Goal: Task Accomplishment & Management: Complete application form

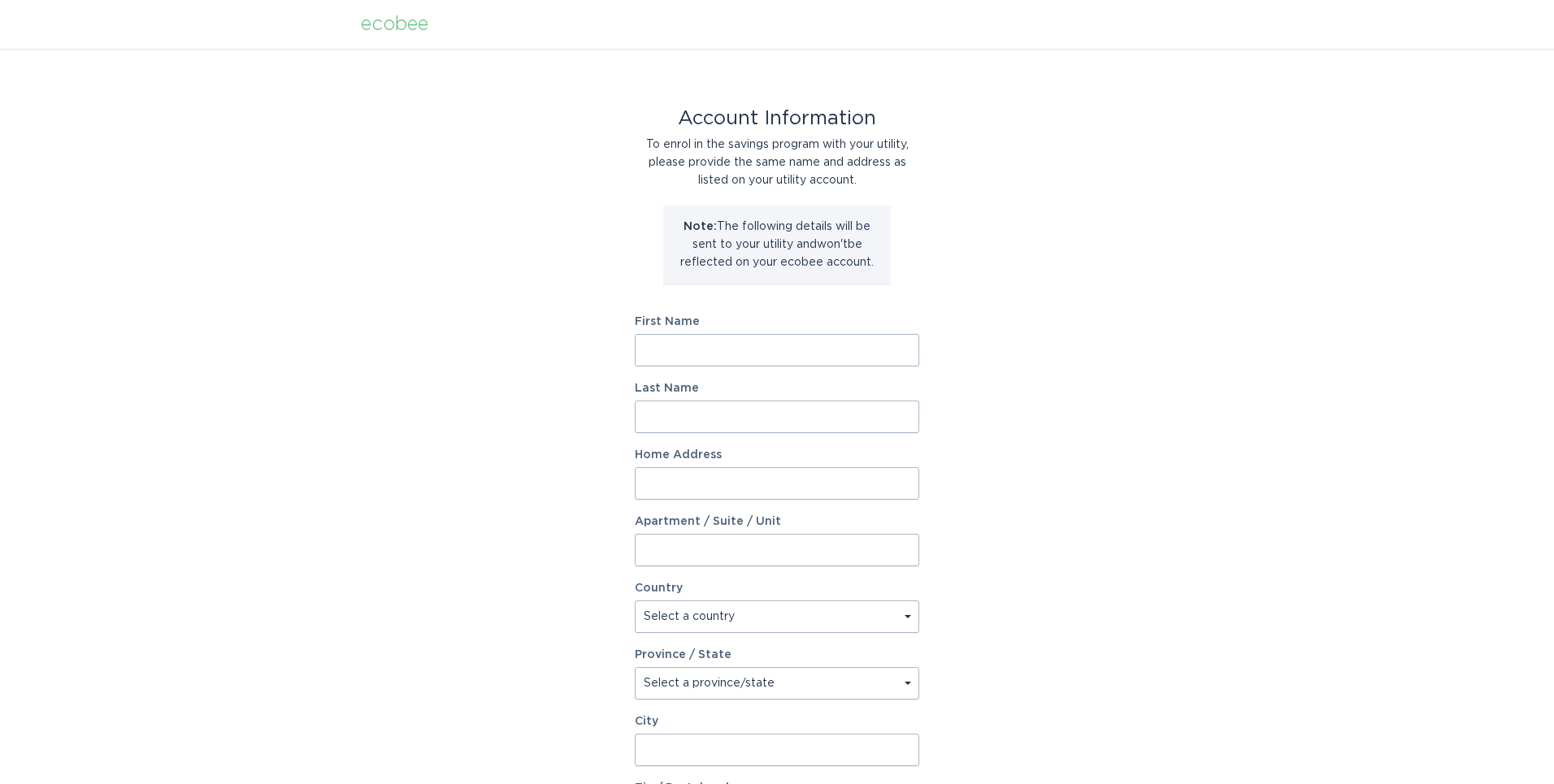
click at [701, 373] on form "First Name Last Name Home Address Apartment / Suite / Unit Country Select a cou…" at bounding box center [777, 599] width 284 height 566
click at [661, 358] on input "First Name" at bounding box center [777, 350] width 284 height 32
type input "[PERSON_NAME]"
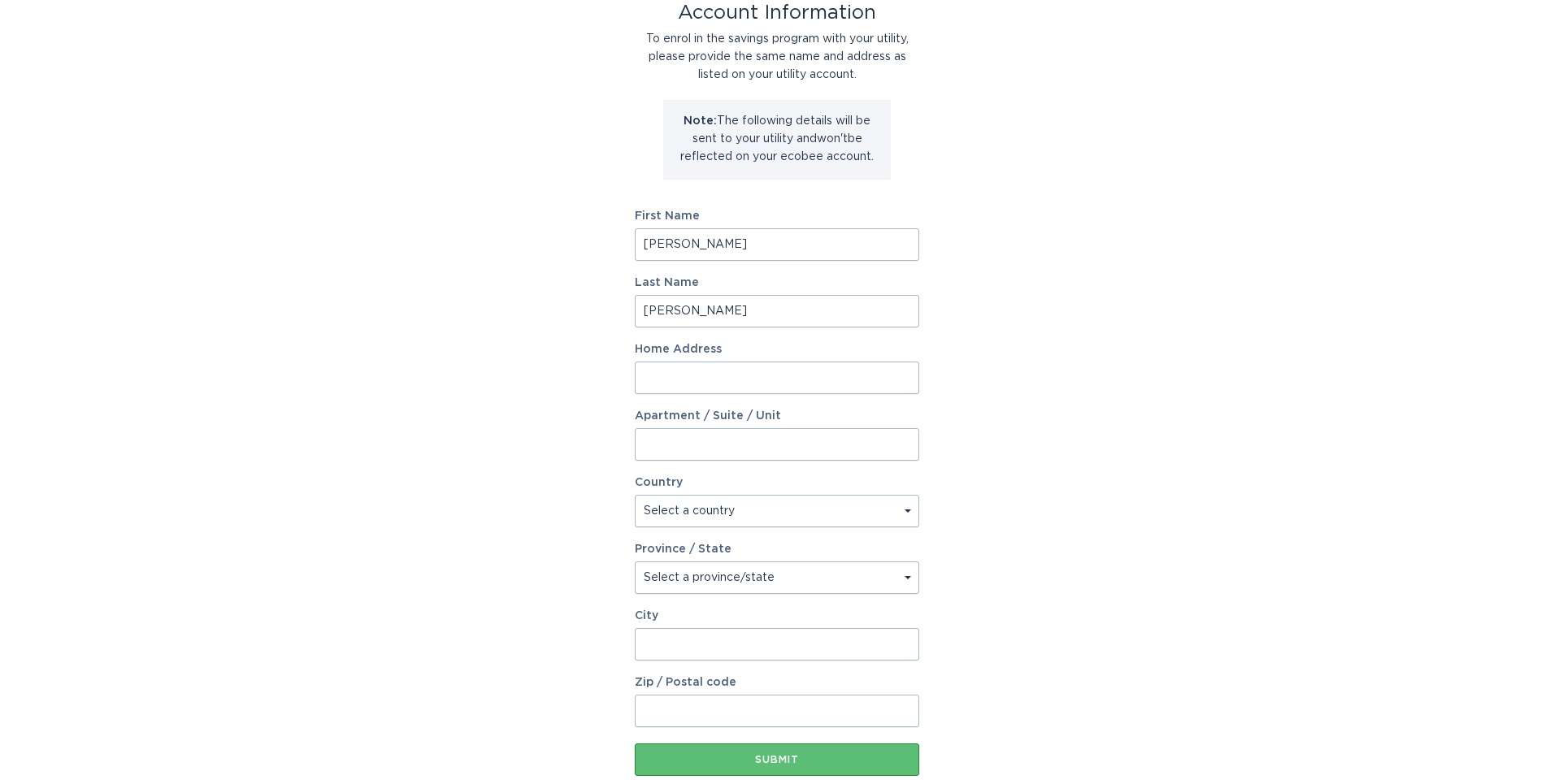
scroll to position [80, 0]
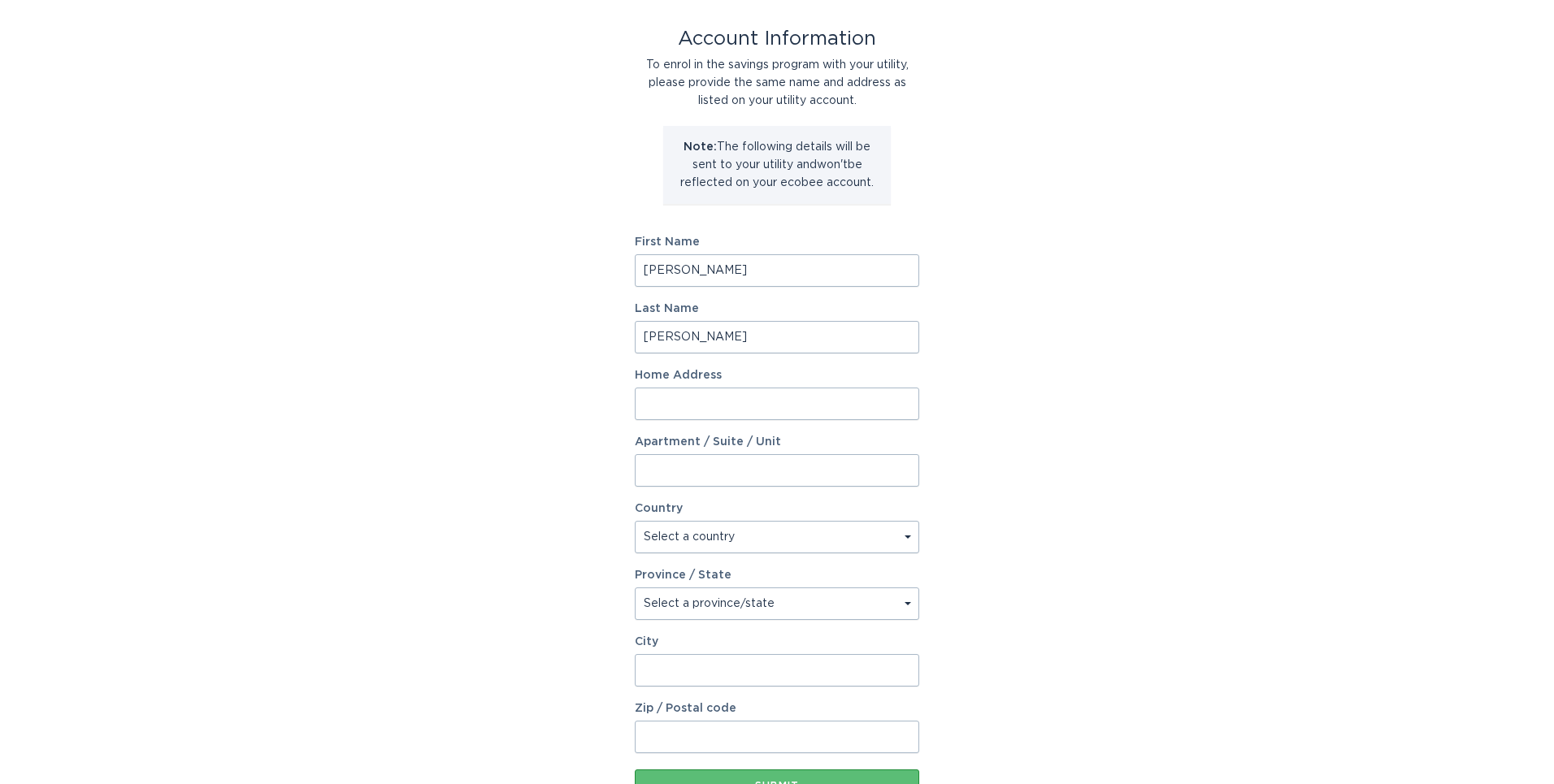
click at [661, 401] on input "Home Address" at bounding box center [777, 404] width 284 height 32
type input "[STREET_ADDRESS]"
click at [686, 540] on select "Select a country [GEOGRAPHIC_DATA] [GEOGRAPHIC_DATA]" at bounding box center [777, 537] width 284 height 32
select select "CA"
click at [635, 521] on select "Select a country [GEOGRAPHIC_DATA] [GEOGRAPHIC_DATA]" at bounding box center [777, 537] width 284 height 32
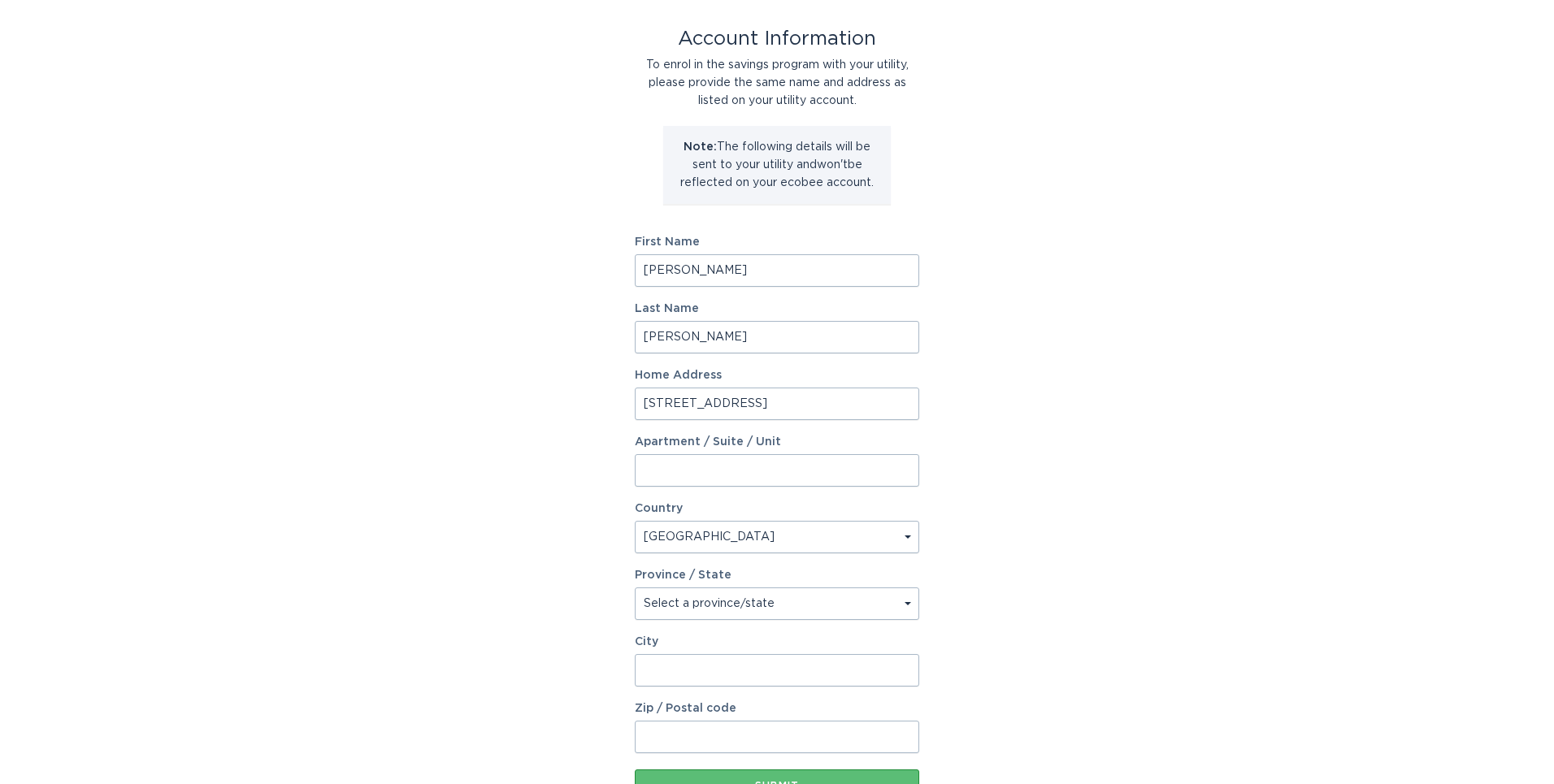
click at [690, 612] on select "Select a province/state [GEOGRAPHIC_DATA] [GEOGRAPHIC_DATA] [GEOGRAPHIC_DATA] […" at bounding box center [777, 603] width 284 height 32
select select "ON"
click at [635, 587] on select "Select a province/state [GEOGRAPHIC_DATA] [GEOGRAPHIC_DATA] [GEOGRAPHIC_DATA] […" at bounding box center [777, 603] width 284 height 32
click at [692, 680] on input "City" at bounding box center [777, 669] width 284 height 32
type input "[GEOGRAPHIC_DATA]"
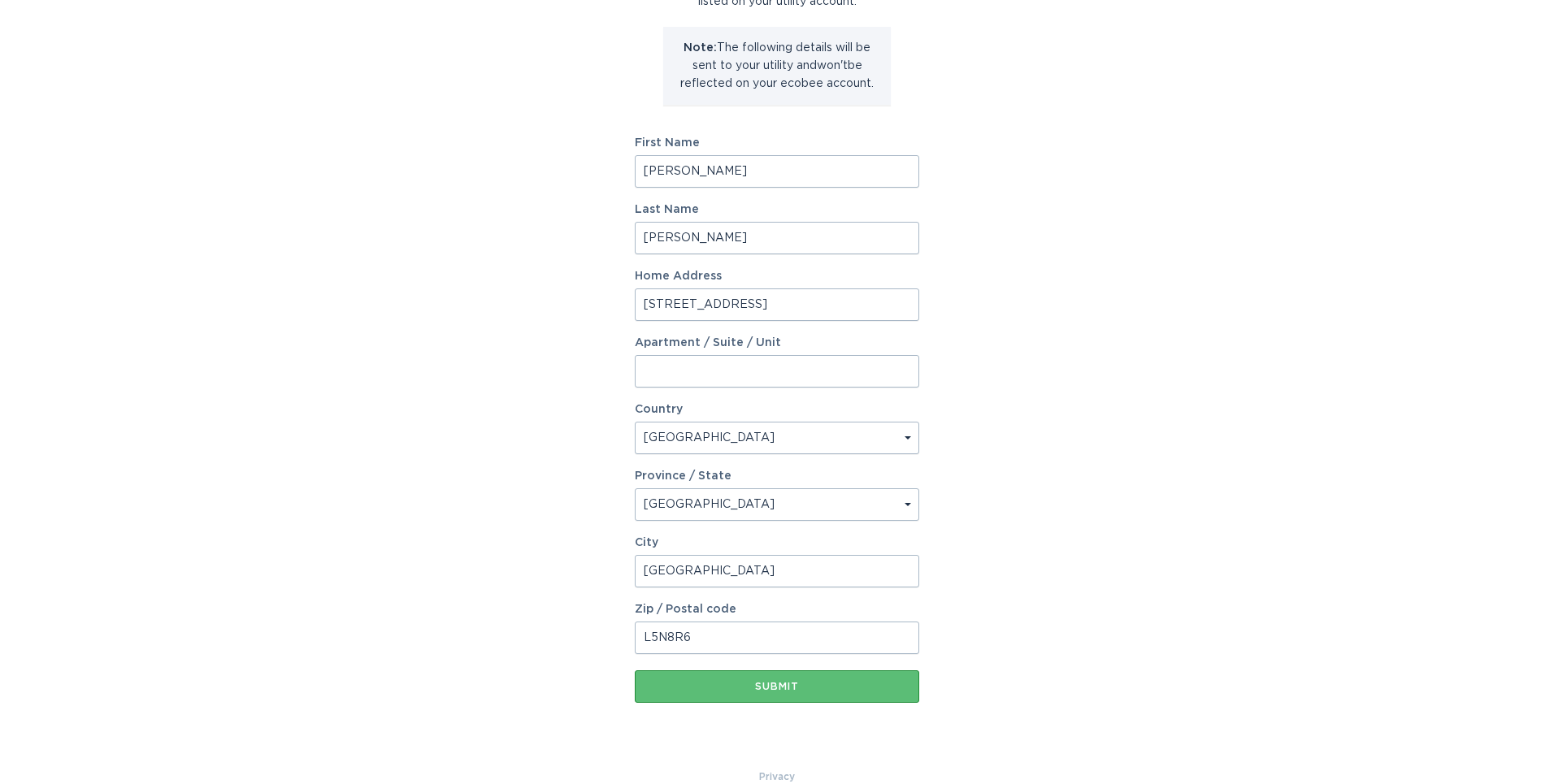
scroll to position [204, 0]
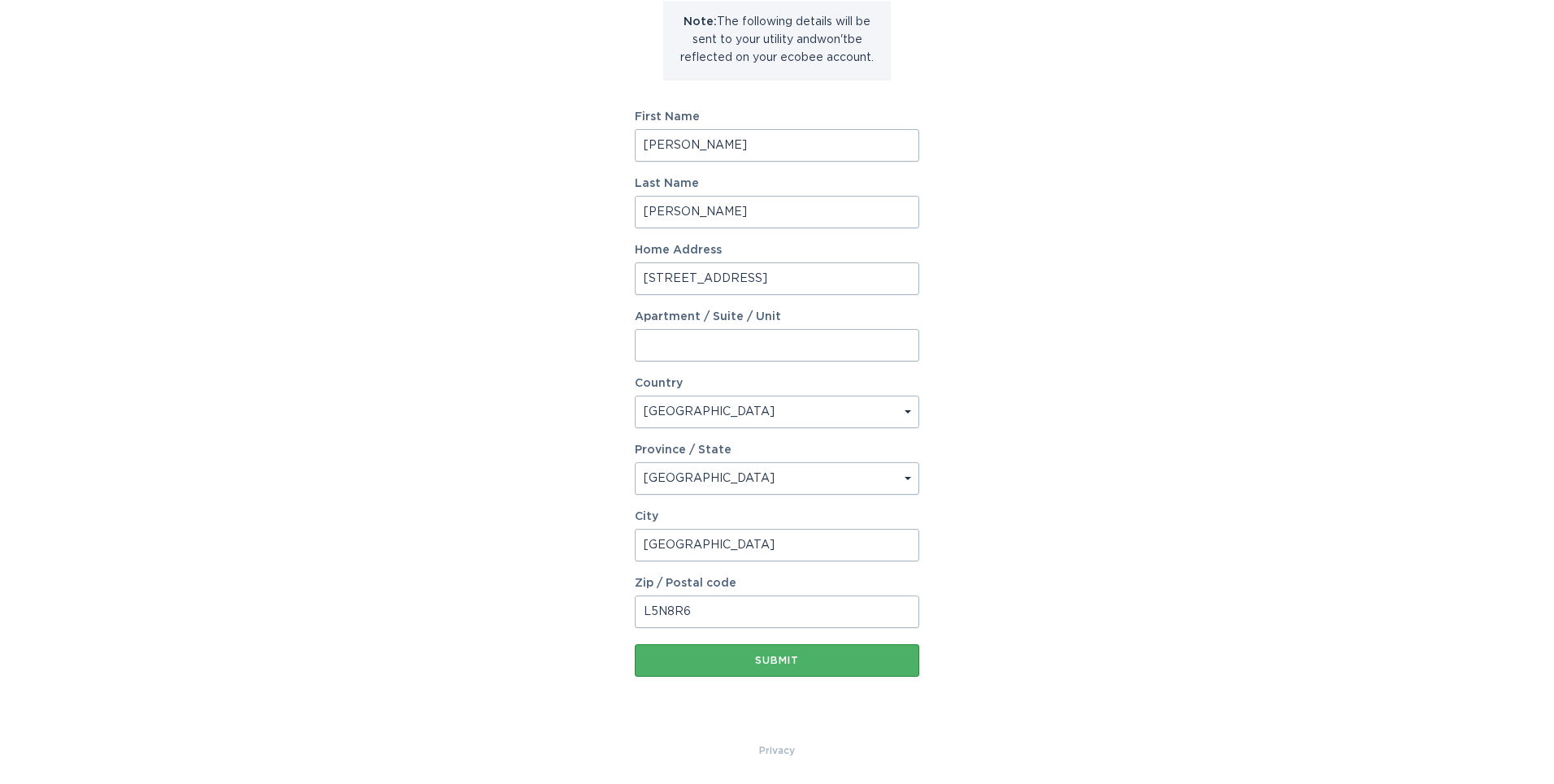
type input "L5N8R6"
click at [802, 659] on div "Submit" at bounding box center [777, 660] width 268 height 10
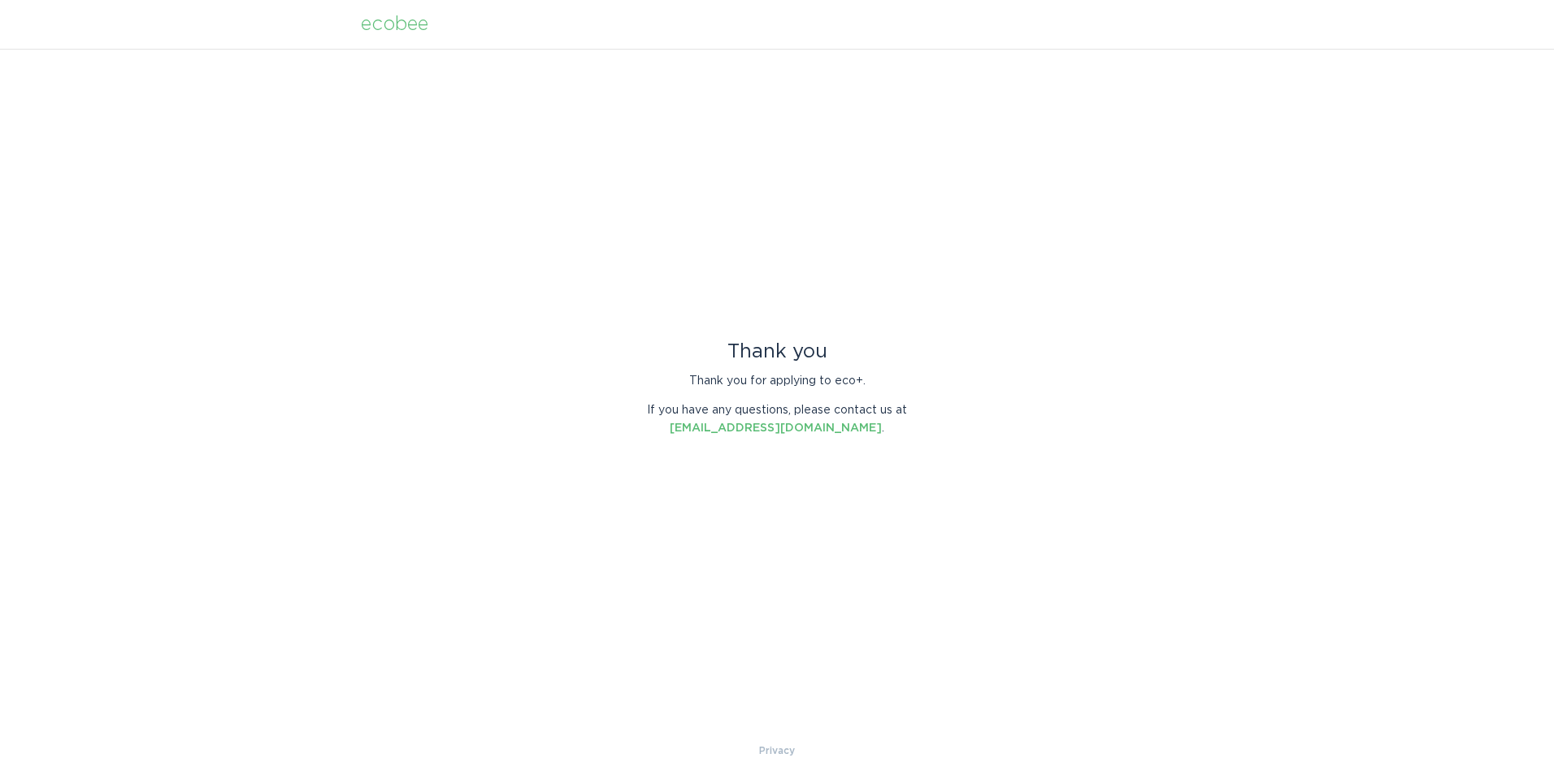
click at [1061, 112] on div "Thank you Thank you for applying to eco+. If you have any questions, please con…" at bounding box center [777, 395] width 1554 height 693
click at [417, 25] on div "ecobee" at bounding box center [394, 25] width 67 height 18
click at [386, 22] on div "ecobee" at bounding box center [394, 25] width 67 height 18
